Goal: Navigation & Orientation: Find specific page/section

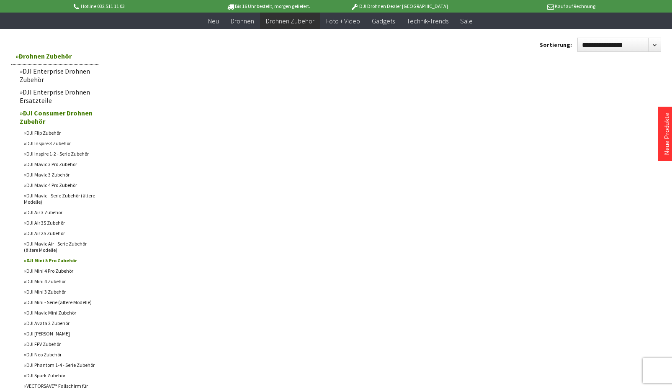
scroll to position [126, 0]
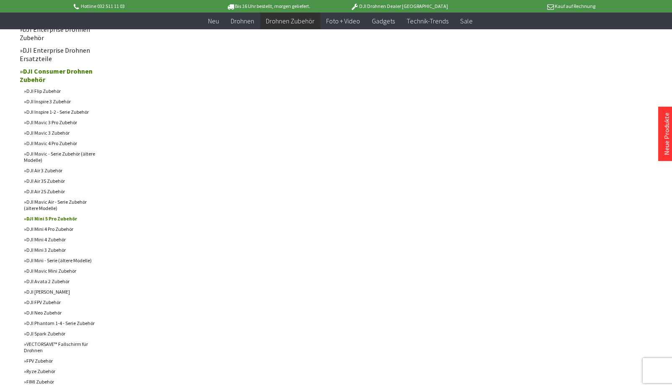
click at [64, 219] on link "DJI Mini 5 Pro Zubehör" at bounding box center [60, 219] width 80 height 10
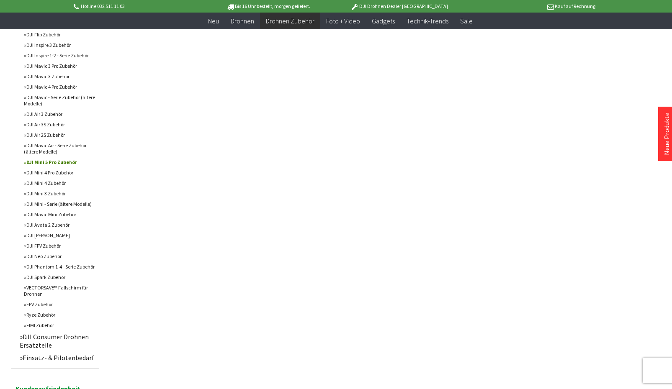
scroll to position [167, 0]
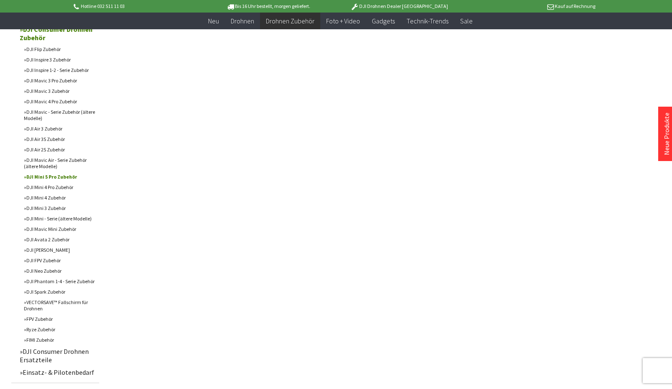
click at [70, 187] on link "DJI Mini 4 Pro Zubehör" at bounding box center [60, 187] width 80 height 10
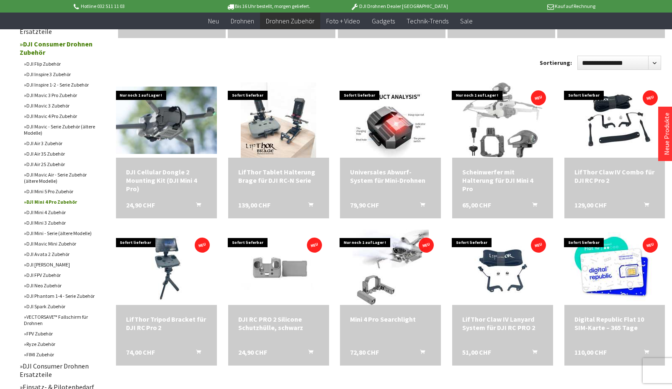
scroll to position [251, 0]
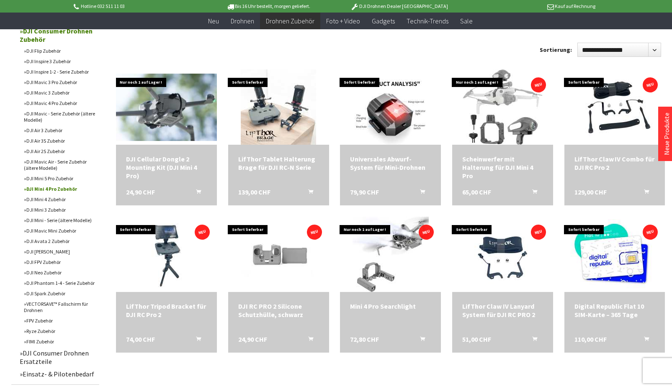
click at [48, 262] on link "DJI FPV Zubehör" at bounding box center [60, 262] width 80 height 10
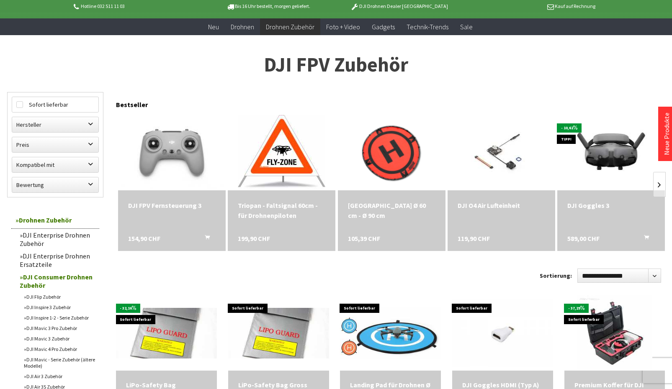
scroll to position [84, 0]
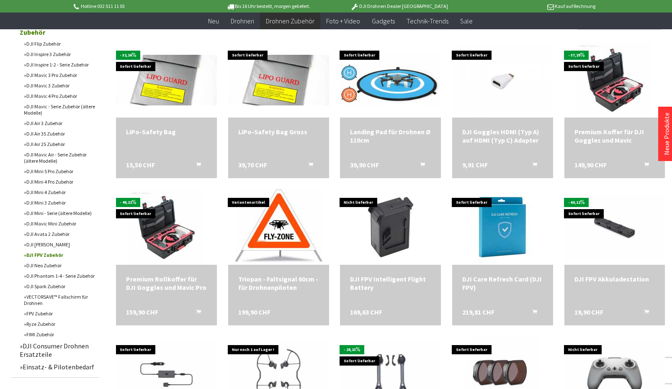
scroll to position [293, 0]
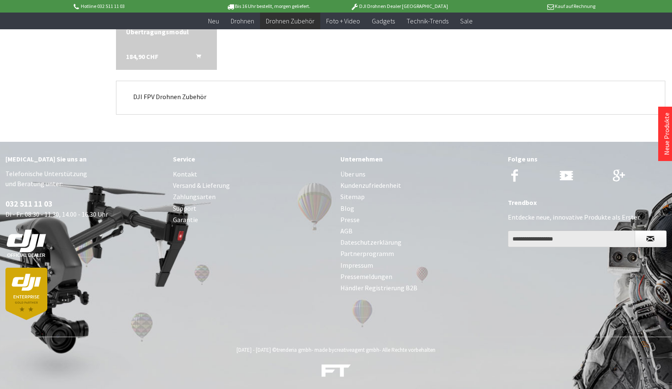
scroll to position [1273, 0]
